Goal: Task Accomplishment & Management: Use online tool/utility

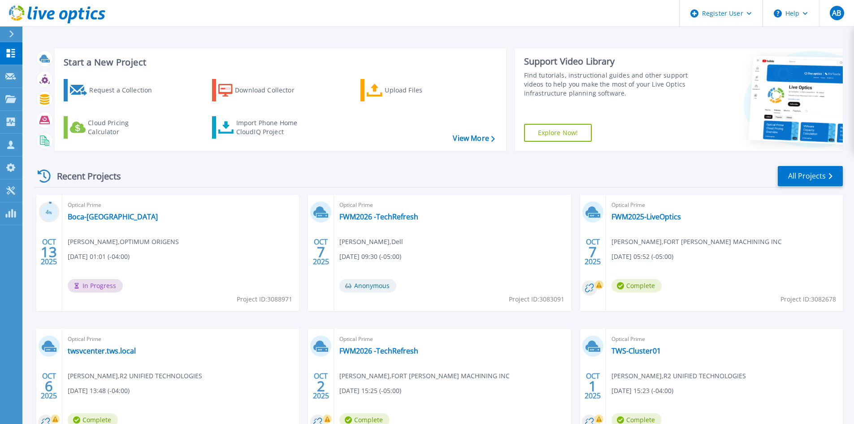
click at [10, 26] on link at bounding box center [52, 13] width 105 height 27
click at [9, 30] on icon at bounding box center [11, 33] width 5 height 7
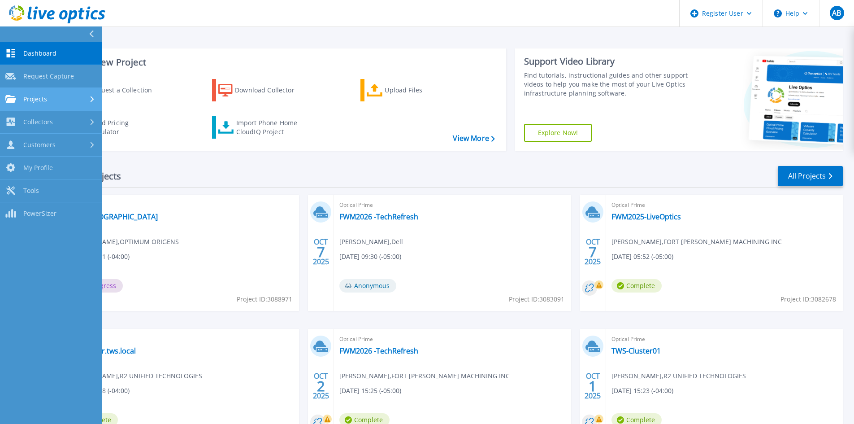
click at [20, 95] on div "Projects" at bounding box center [26, 99] width 42 height 8
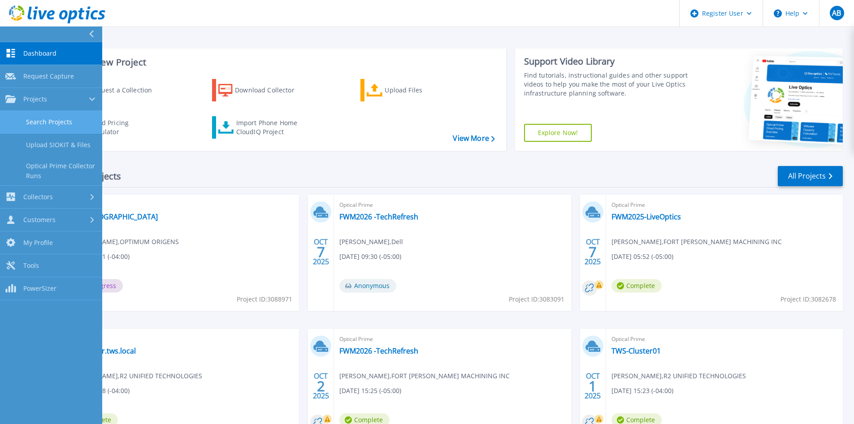
click at [51, 126] on link "Search Projects" at bounding box center [51, 122] width 102 height 23
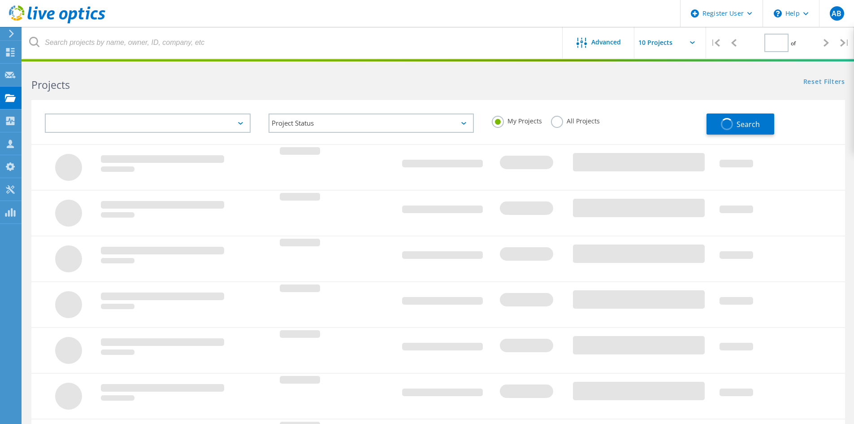
type input "1"
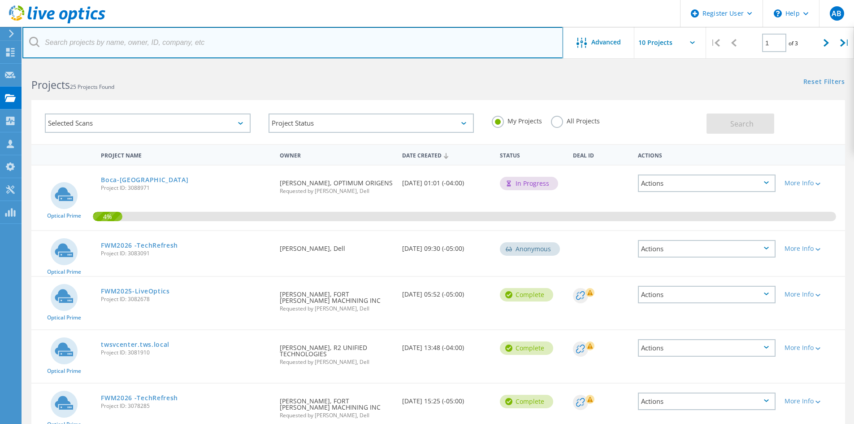
paste input "[EMAIL_ADDRESS][DOMAIN_NAME]"
type input "[EMAIL_ADDRESS][DOMAIN_NAME]"
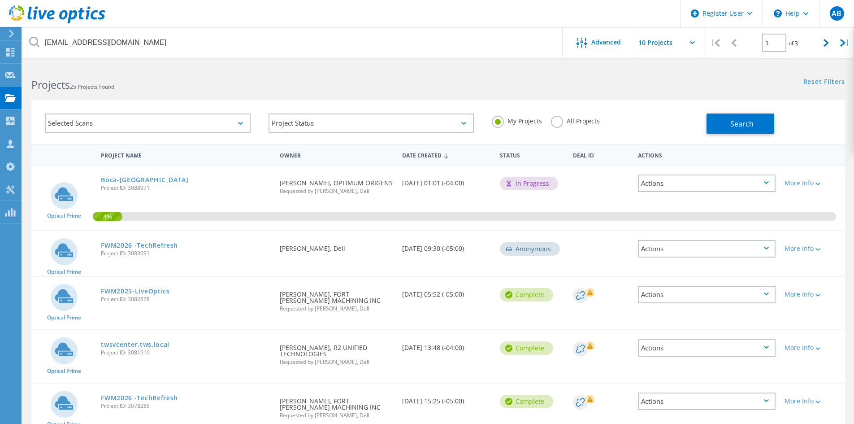
click at [583, 121] on label "All Projects" at bounding box center [575, 120] width 49 height 9
click at [0, 0] on input "All Projects" at bounding box center [0, 0] width 0 height 0
click at [753, 126] on span "Search" at bounding box center [741, 124] width 23 height 10
